Goal: Navigation & Orientation: Find specific page/section

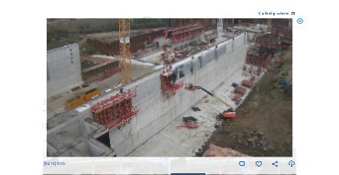
scroll to position [110, 0]
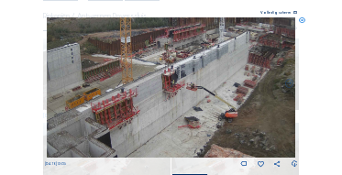
click at [303, 23] on icon at bounding box center [302, 20] width 6 height 6
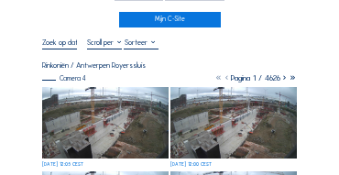
scroll to position [55, 0]
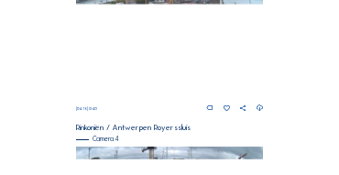
scroll to position [641, 0]
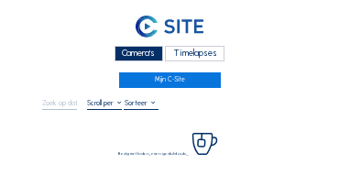
click at [135, 52] on div "Camera's" at bounding box center [138, 54] width 49 height 16
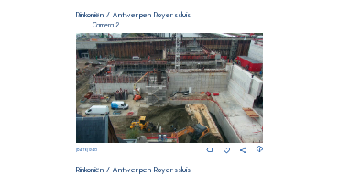
scroll to position [165, 0]
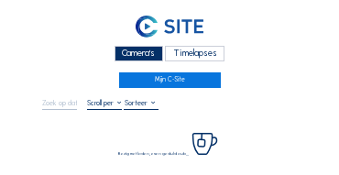
click at [124, 50] on div "Camera's" at bounding box center [138, 54] width 49 height 16
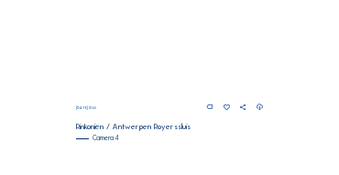
scroll to position [657, 0]
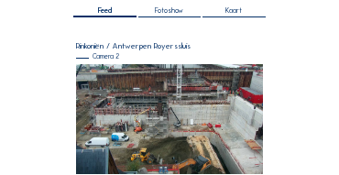
scroll to position [183, 0]
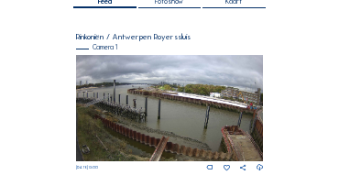
scroll to position [147, 0]
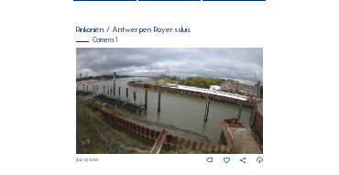
click at [242, 71] on img at bounding box center [170, 101] width 188 height 106
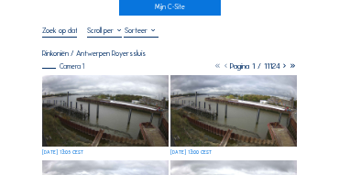
scroll to position [73, 0]
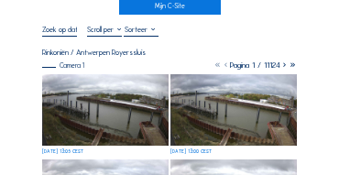
click at [94, 87] on img at bounding box center [105, 109] width 126 height 71
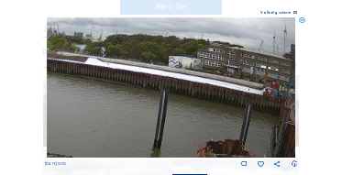
drag, startPoint x: 270, startPoint y: 99, endPoint x: 253, endPoint y: 104, distance: 18.2
click at [253, 104] on img at bounding box center [170, 87] width 247 height 140
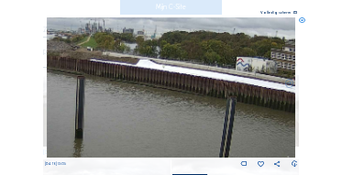
drag, startPoint x: 181, startPoint y: 93, endPoint x: 278, endPoint y: 100, distance: 97.3
click at [278, 100] on img at bounding box center [170, 87] width 247 height 140
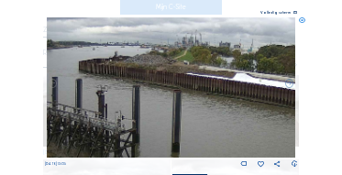
drag, startPoint x: 197, startPoint y: 89, endPoint x: 274, endPoint y: 99, distance: 77.6
click at [274, 99] on img at bounding box center [170, 87] width 247 height 140
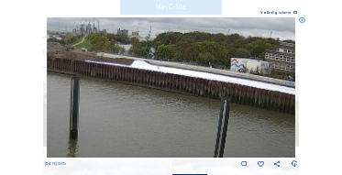
drag, startPoint x: 270, startPoint y: 103, endPoint x: 168, endPoint y: 90, distance: 102.4
click at [168, 90] on img at bounding box center [170, 87] width 247 height 140
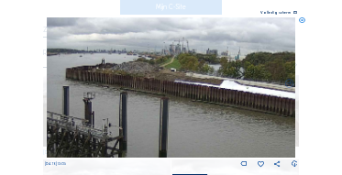
drag, startPoint x: 152, startPoint y: 97, endPoint x: 211, endPoint y: 112, distance: 60.4
click at [211, 112] on img at bounding box center [170, 87] width 247 height 140
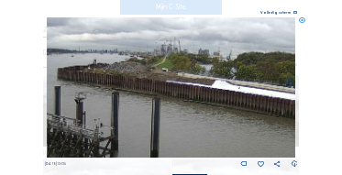
drag, startPoint x: 179, startPoint y: 111, endPoint x: 142, endPoint y: 104, distance: 38.1
click at [138, 104] on img at bounding box center [170, 87] width 247 height 140
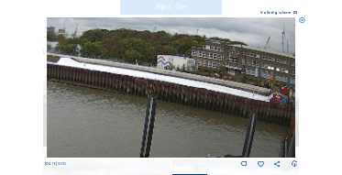
drag, startPoint x: 246, startPoint y: 121, endPoint x: 136, endPoint y: 104, distance: 112.0
click at [136, 104] on img at bounding box center [170, 87] width 247 height 140
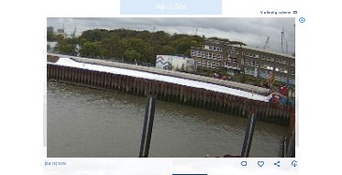
click at [299, 20] on icon at bounding box center [302, 20] width 6 height 6
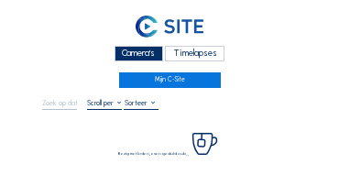
click at [125, 50] on div "Camera's" at bounding box center [138, 54] width 49 height 16
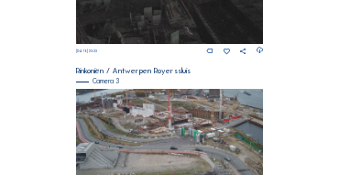
scroll to position [627, 0]
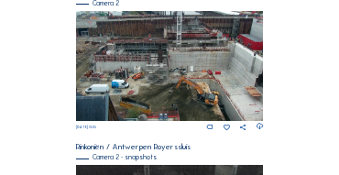
scroll to position [334, 0]
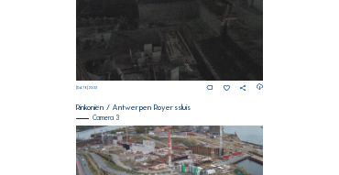
scroll to position [591, 0]
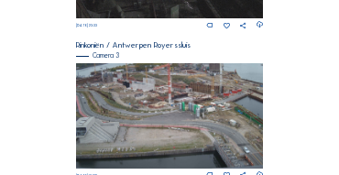
click at [108, 81] on img at bounding box center [170, 115] width 188 height 105
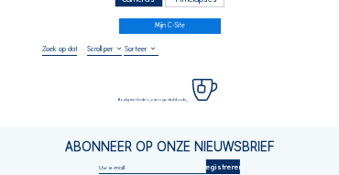
scroll to position [55, 0]
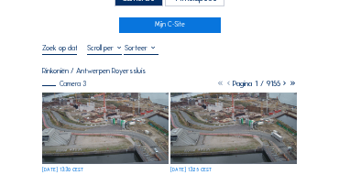
click at [89, 103] on img at bounding box center [105, 127] width 126 height 71
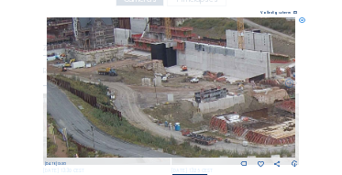
click at [122, 89] on img at bounding box center [171, 87] width 249 height 140
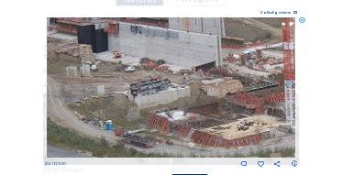
drag, startPoint x: 181, startPoint y: 82, endPoint x: 94, endPoint y: 66, distance: 88.5
click at [81, 62] on img at bounding box center [171, 87] width 249 height 140
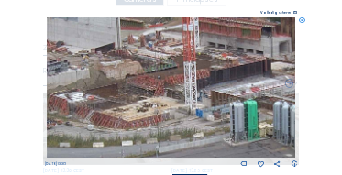
drag, startPoint x: 205, startPoint y: 94, endPoint x: 127, endPoint y: 80, distance: 79.2
click at [127, 80] on img at bounding box center [171, 87] width 249 height 140
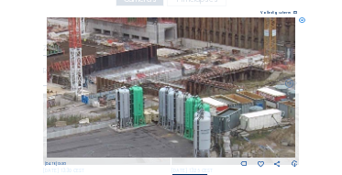
drag, startPoint x: 176, startPoint y: 82, endPoint x: 61, endPoint y: 69, distance: 115.3
click at [61, 69] on img at bounding box center [171, 87] width 249 height 140
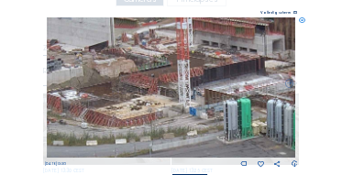
drag, startPoint x: 60, startPoint y: 69, endPoint x: 169, endPoint y: 81, distance: 110.6
click at [169, 81] on img at bounding box center [171, 87] width 249 height 140
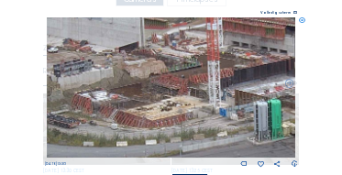
drag, startPoint x: 136, startPoint y: 73, endPoint x: 165, endPoint y: 73, distance: 28.4
click at [165, 73] on img at bounding box center [171, 87] width 249 height 140
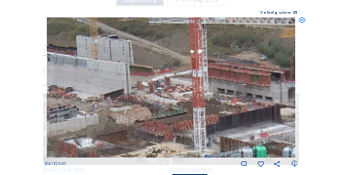
drag, startPoint x: 168, startPoint y: 67, endPoint x: 148, endPoint y: 110, distance: 47.5
click at [154, 115] on img at bounding box center [171, 87] width 249 height 140
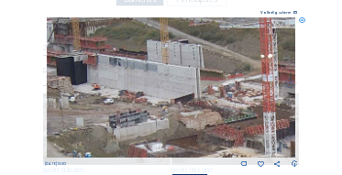
drag, startPoint x: 122, startPoint y: 100, endPoint x: 192, endPoint y: 103, distance: 70.6
click at [192, 103] on img at bounding box center [171, 87] width 249 height 140
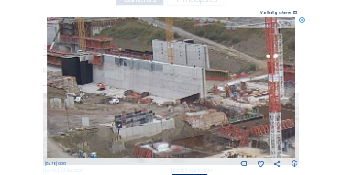
drag, startPoint x: 131, startPoint y: 94, endPoint x: 218, endPoint y: 103, distance: 87.5
click at [218, 103] on img at bounding box center [171, 87] width 249 height 140
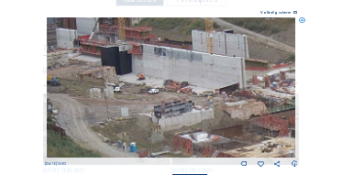
drag, startPoint x: 186, startPoint y: 126, endPoint x: 139, endPoint y: 112, distance: 48.9
click at [139, 112] on img at bounding box center [171, 87] width 249 height 140
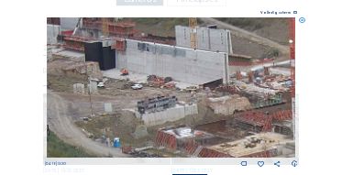
drag, startPoint x: 194, startPoint y: 119, endPoint x: 90, endPoint y: 92, distance: 107.9
click at [90, 92] on img at bounding box center [171, 87] width 249 height 140
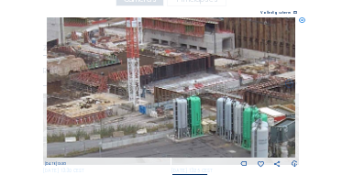
drag, startPoint x: 199, startPoint y: 115, endPoint x: 103, endPoint y: 94, distance: 98.4
click at [63, 95] on img at bounding box center [171, 87] width 249 height 140
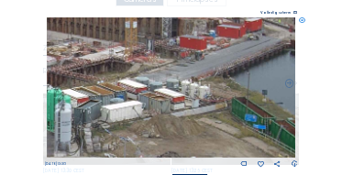
drag, startPoint x: 206, startPoint y: 94, endPoint x: 38, endPoint y: 98, distance: 167.6
click at [35, 98] on div "Scroll om door de tijd te reizen | Druk op de 'Alt'-knop + scroll om te Zoomen …" at bounding box center [171, 87] width 342 height 175
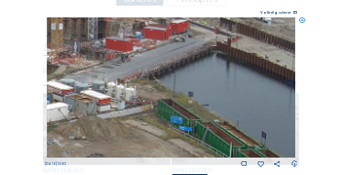
drag, startPoint x: 191, startPoint y: 106, endPoint x: 104, endPoint y: 93, distance: 87.9
click at [100, 106] on img at bounding box center [171, 87] width 249 height 140
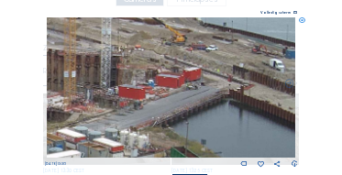
drag, startPoint x: 176, startPoint y: 110, endPoint x: 180, endPoint y: 131, distance: 21.6
click at [180, 131] on img at bounding box center [171, 87] width 249 height 140
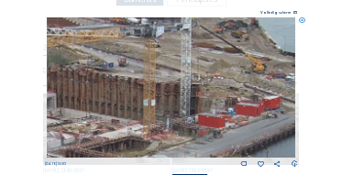
drag, startPoint x: 122, startPoint y: 107, endPoint x: 193, endPoint y: 130, distance: 75.0
click at [200, 133] on img at bounding box center [171, 87] width 249 height 140
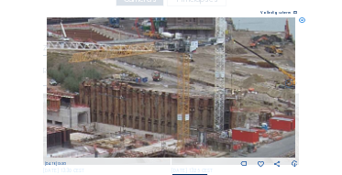
drag, startPoint x: 152, startPoint y: 117, endPoint x: 188, endPoint y: 132, distance: 38.6
click at [188, 132] on img at bounding box center [171, 87] width 249 height 140
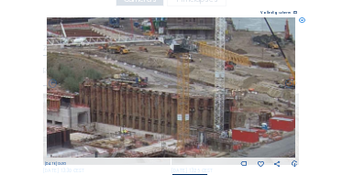
drag, startPoint x: 303, startPoint y: 22, endPoint x: 201, endPoint y: 23, distance: 102.6
click at [303, 22] on icon at bounding box center [302, 20] width 6 height 6
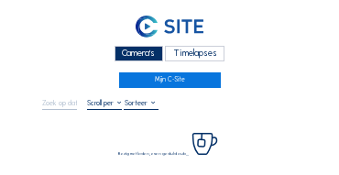
click at [133, 51] on div "Camera's" at bounding box center [138, 54] width 49 height 16
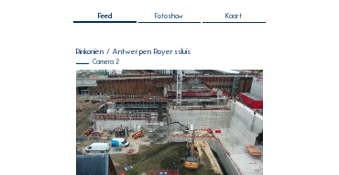
scroll to position [92, 0]
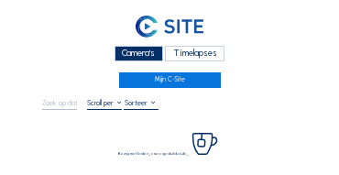
click at [125, 50] on div "Camera's" at bounding box center [138, 54] width 49 height 16
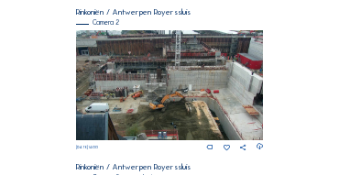
scroll to position [165, 0]
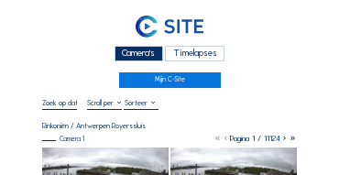
click at [136, 49] on div "Camera's" at bounding box center [138, 54] width 49 height 16
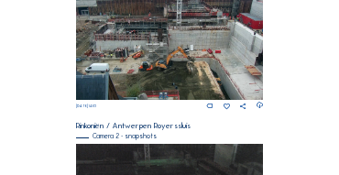
scroll to position [334, 0]
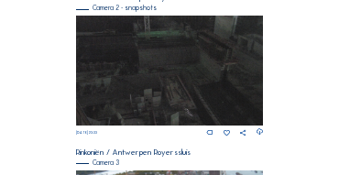
scroll to position [591, 0]
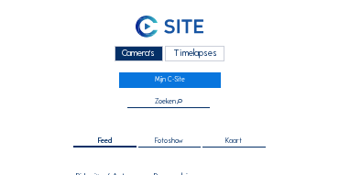
click at [126, 52] on div "Camera's" at bounding box center [138, 54] width 49 height 16
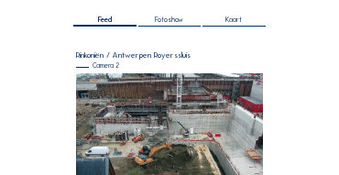
scroll to position [128, 0]
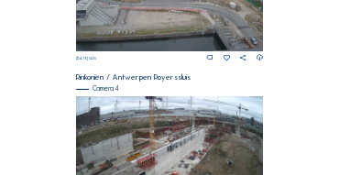
scroll to position [755, 0]
